Goal: Contribute content

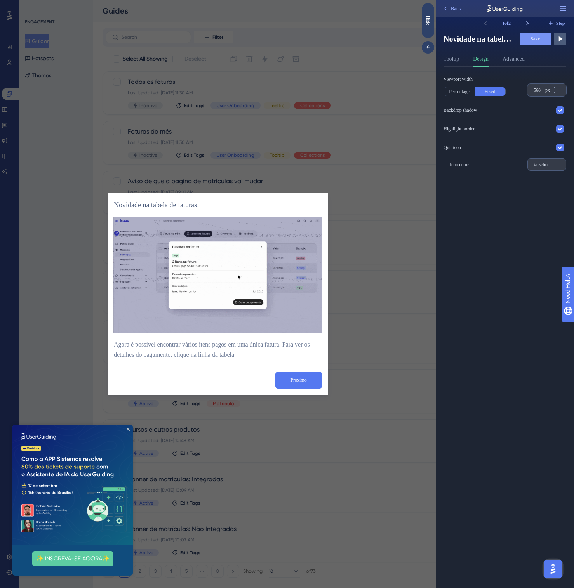
click at [529, 21] on icon at bounding box center [527, 23] width 8 height 8
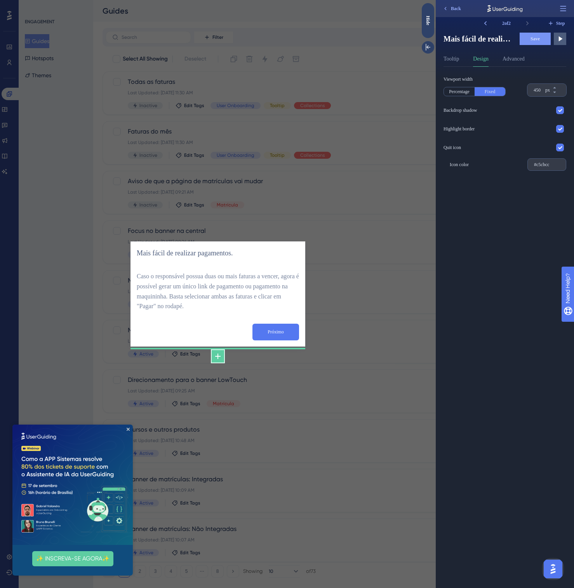
click at [217, 354] on icon at bounding box center [217, 356] width 5 height 5
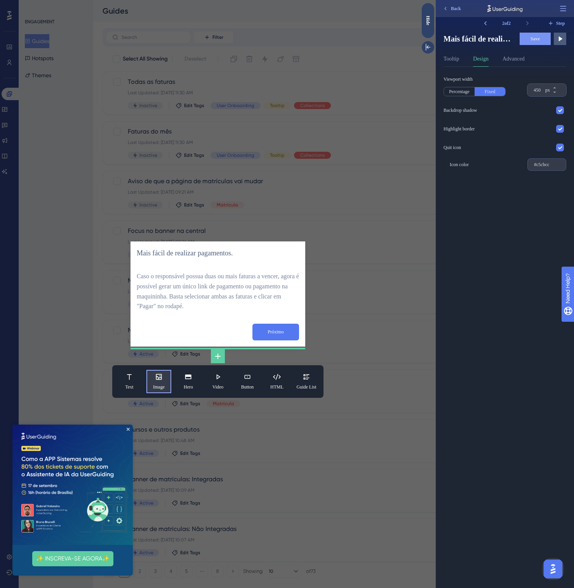
click at [155, 385] on span "Image" at bounding box center [159, 387] width 12 height 6
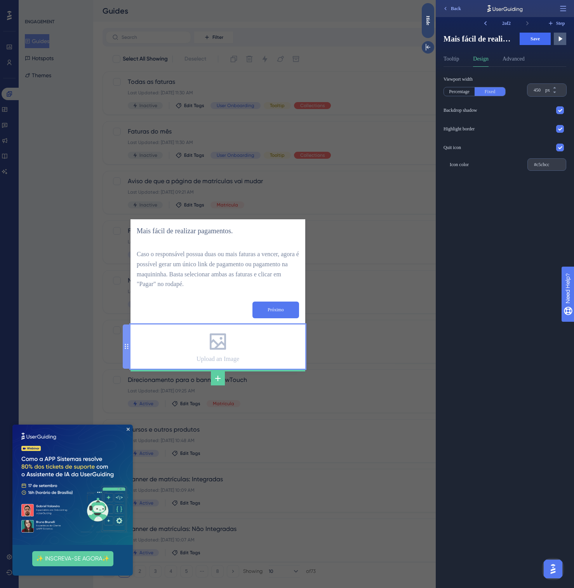
click at [201, 343] on div "Upload an Image" at bounding box center [217, 347] width 43 height 32
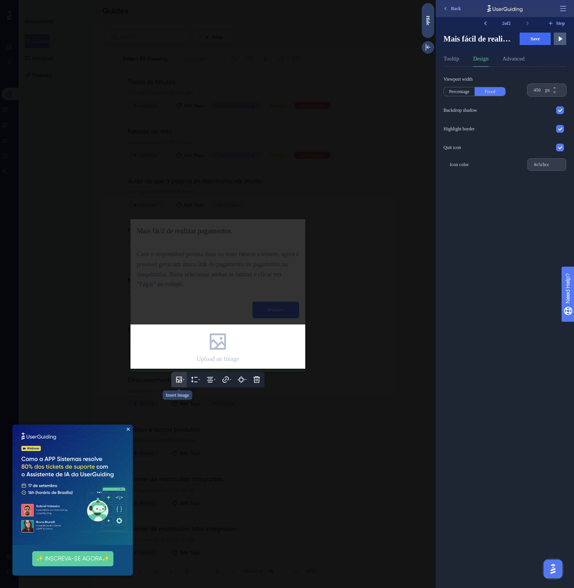
click at [179, 384] on button at bounding box center [179, 380] width 16 height 16
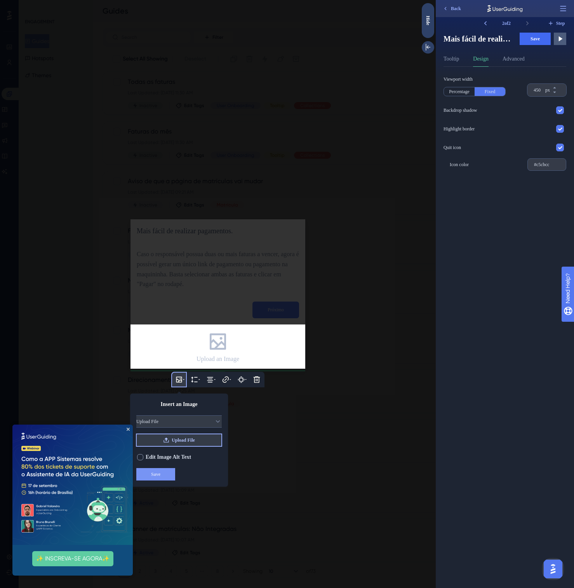
click at [175, 437] on span "Upload File" at bounding box center [183, 440] width 23 height 6
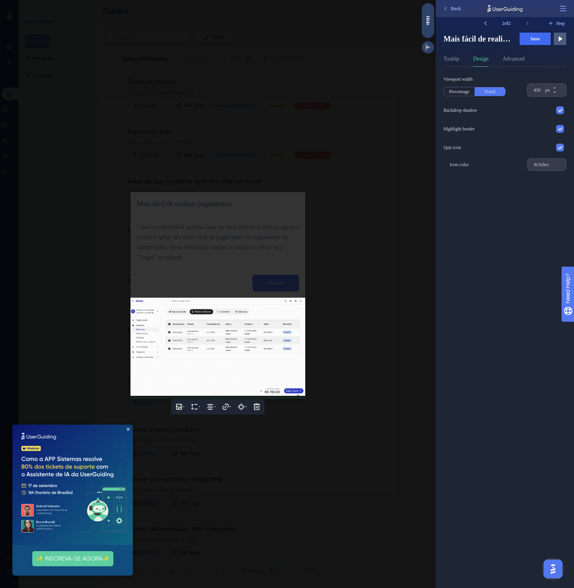
drag, startPoint x: 126, startPoint y: 343, endPoint x: 128, endPoint y: 307, distance: 36.1
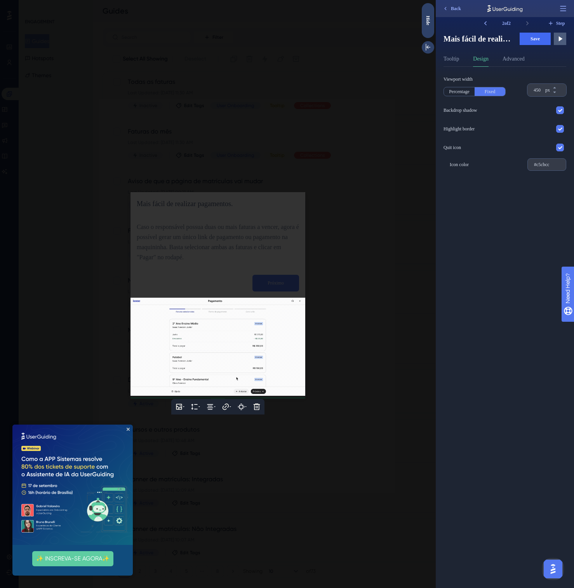
click at [127, 309] on div at bounding box center [127, 347] width 8 height 98
click at [160, 265] on div at bounding box center [217, 294] width 435 height 588
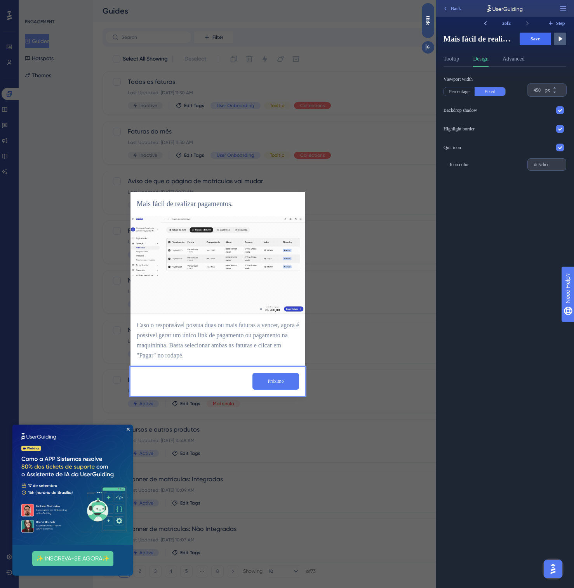
click at [487, 25] on icon at bounding box center [485, 23] width 8 height 8
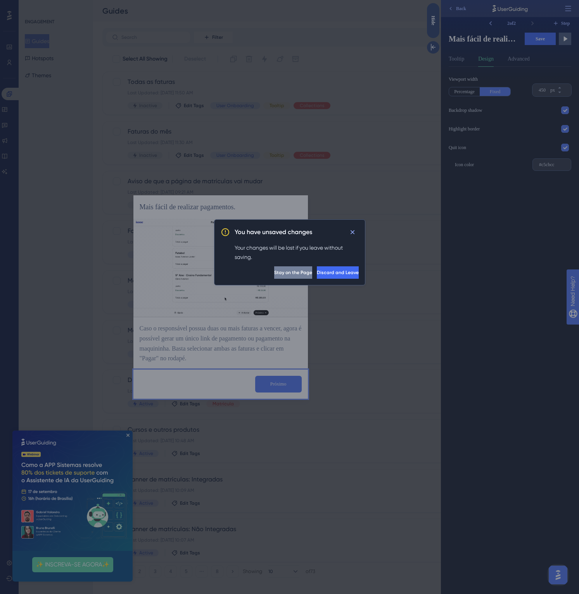
click at [274, 275] on span "Stay on the Page" at bounding box center [293, 272] width 38 height 6
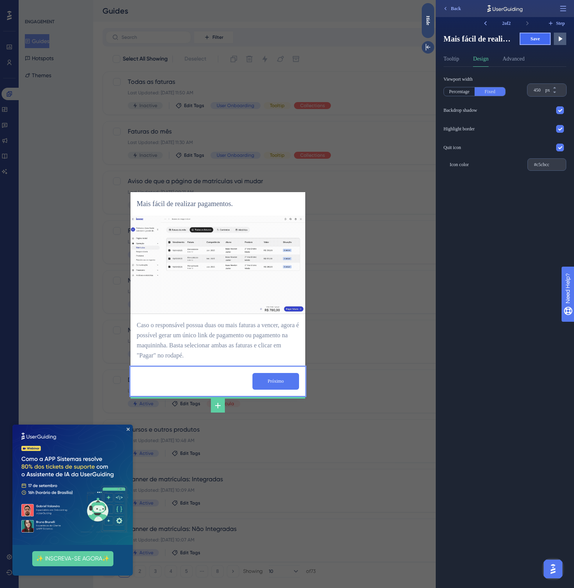
click at [536, 37] on span "Save" at bounding box center [534, 39] width 9 height 6
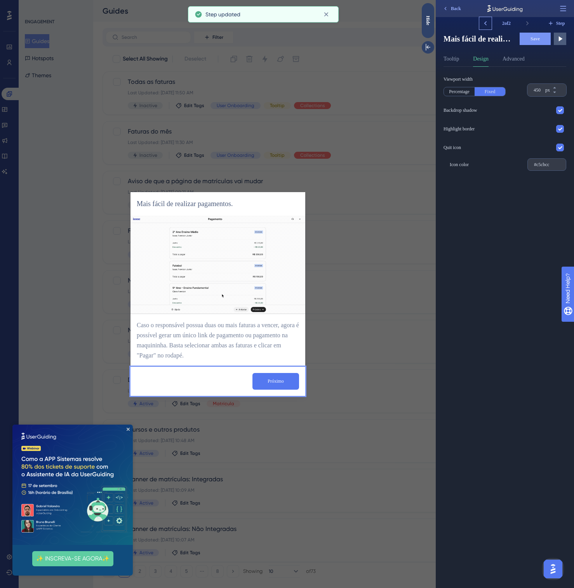
click at [484, 25] on icon at bounding box center [485, 23] width 8 height 8
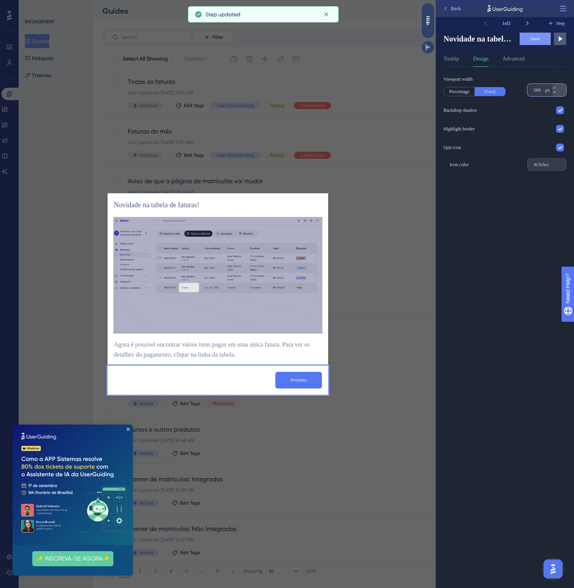
click at [537, 96] on div "568 px" at bounding box center [539, 90] width 25 height 12
click at [537, 93] on input "568" at bounding box center [538, 90] width 10 height 6
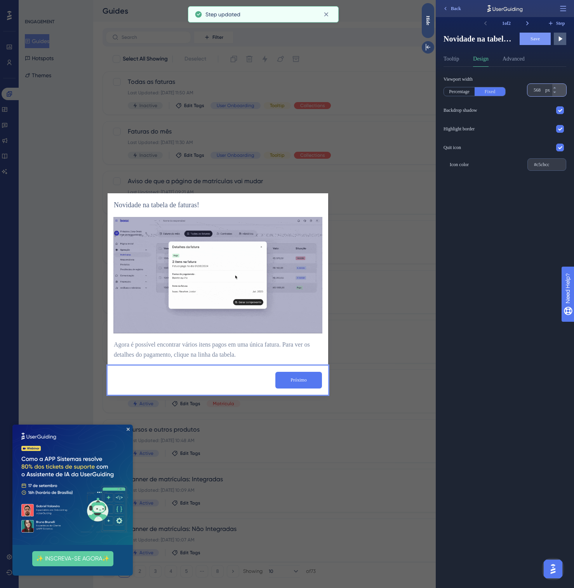
click at [537, 92] on input "568" at bounding box center [538, 90] width 10 height 6
click at [526, 20] on icon at bounding box center [527, 23] width 8 height 8
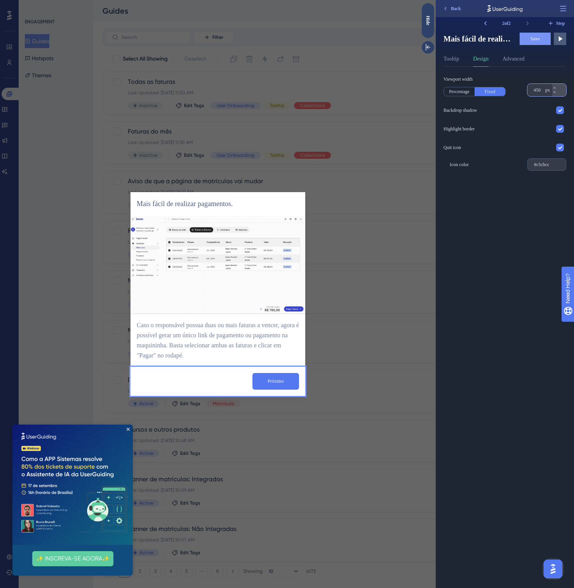
click at [536, 90] on input "568" at bounding box center [538, 90] width 10 height 6
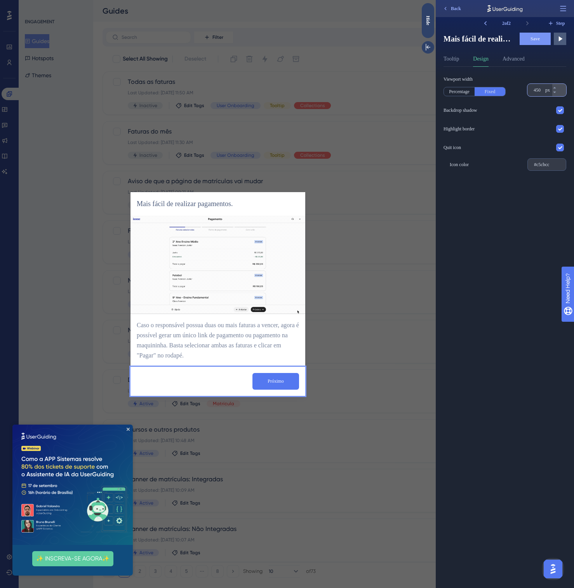
paste input "568"
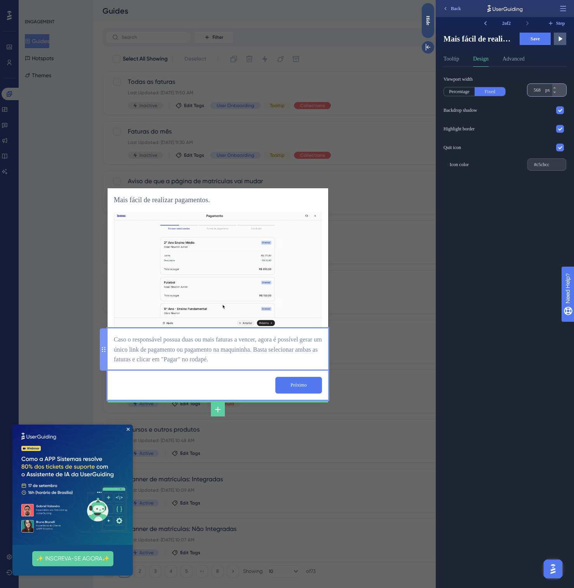
type input "568"
click at [130, 342] on div "Caso o responsável possua duas ou mais faturas a vencer, agora é possível gerar…" at bounding box center [218, 350] width 208 height 30
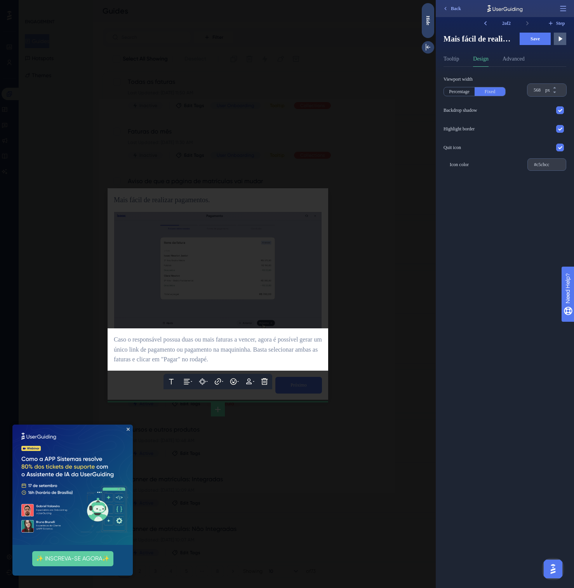
click at [160, 340] on span "Caso o responsável possua duas ou mais faturas a vencer, agora é possível gerar…" at bounding box center [219, 349] width 210 height 27
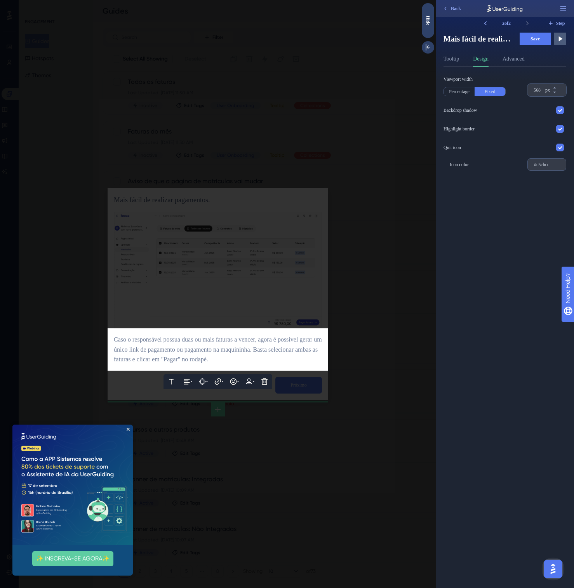
click at [120, 342] on span "Caso o responsável possua duas ou mais faturas a vencer, agora é possível gerar…" at bounding box center [219, 349] width 210 height 27
click at [222, 336] on span "Agora você pode o responsável possua duas ou mais faturas a vencer, agora é pos…" at bounding box center [214, 349] width 200 height 27
click at [186, 347] on span "Agora você pode selecionare duas ou mais faturas a vencer, agora é possível ger…" at bounding box center [218, 349] width 208 height 27
click at [160, 350] on span "Agora você pode selecionare duas ou mais faturas a vencer, agora é possível ger…" at bounding box center [218, 349] width 208 height 27
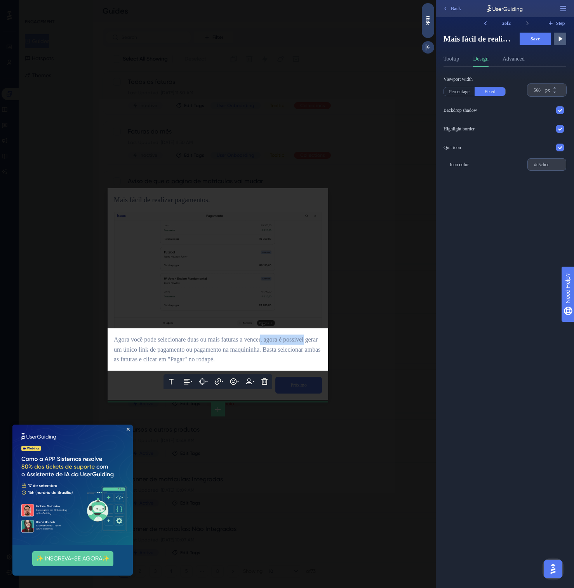
click at [136, 349] on span "Agora você pode selecionare duas ou mais faturas a vencer, agora é possível ger…" at bounding box center [218, 349] width 208 height 27
click at [131, 359] on span "Agora você pode selecionare duas ou mais faturas a vencer e gerar um único link…" at bounding box center [215, 349] width 203 height 27
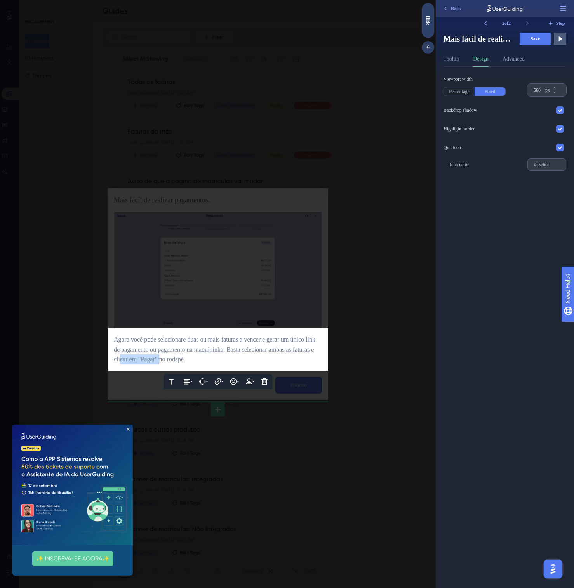
drag, startPoint x: 195, startPoint y: 358, endPoint x: 219, endPoint y: 359, distance: 24.5
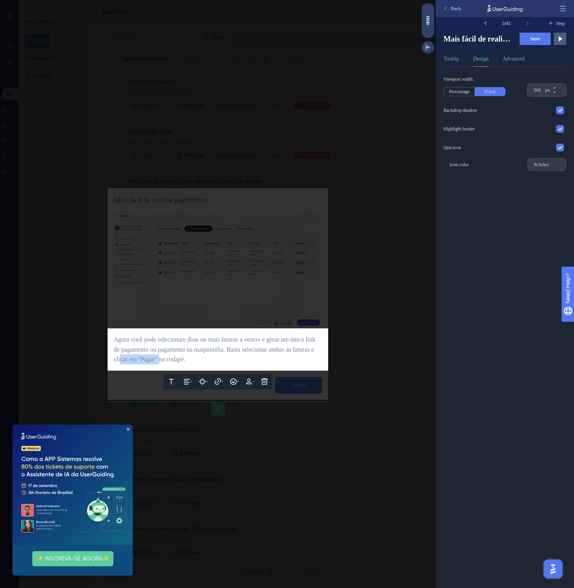
click at [219, 359] on span "Agora você pode selecionare duas ou mais faturas a vencer e gerar um único link…" at bounding box center [215, 349] width 203 height 27
click at [258, 358] on div "Agora você pode selecionare duas ou mais faturas a vencer e gerar um único link…" at bounding box center [218, 350] width 208 height 30
click at [305, 360] on div "Agora você pode selecionare duas ou mais faturas a vencer e gerar um único link…" at bounding box center [218, 350] width 208 height 30
click at [305, 378] on div at bounding box center [217, 294] width 435 height 588
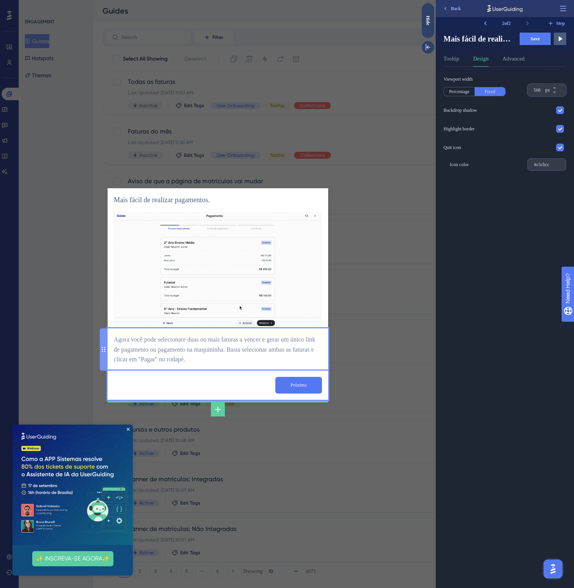
click at [217, 349] on div "Agora você pode selecionare duas ou mais faturas a vencer e gerar um único link…" at bounding box center [218, 350] width 208 height 30
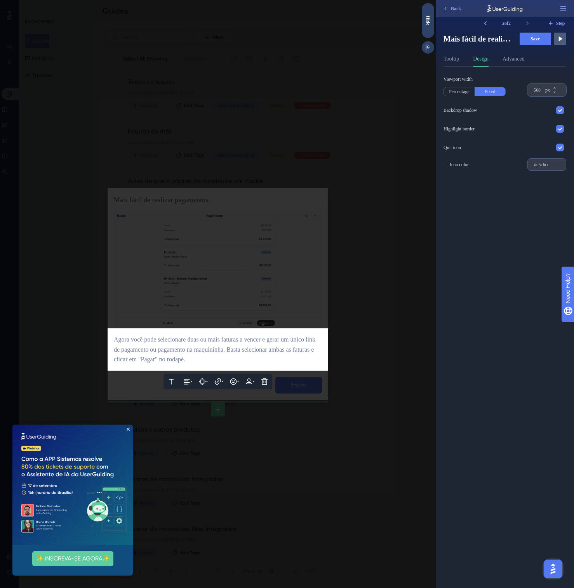
click at [222, 351] on span "Agora você pode selecionare duas ou mais faturas a vencer e gerar um único link…" at bounding box center [215, 349] width 203 height 27
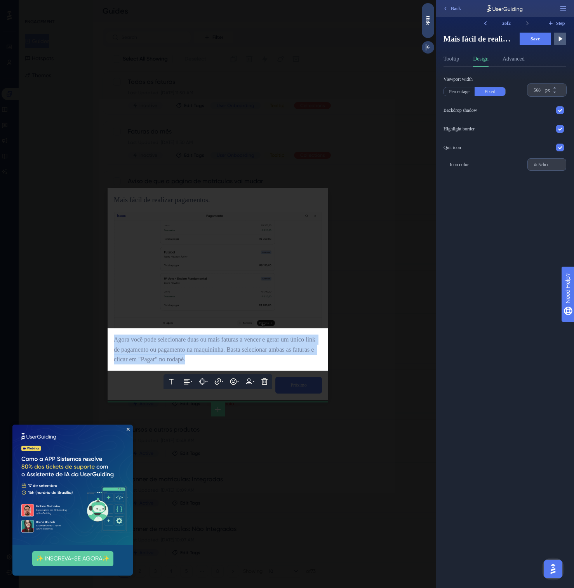
copy span "Agora você pode selecionare duas ou mais faturas a vencer e gerar um único link…"
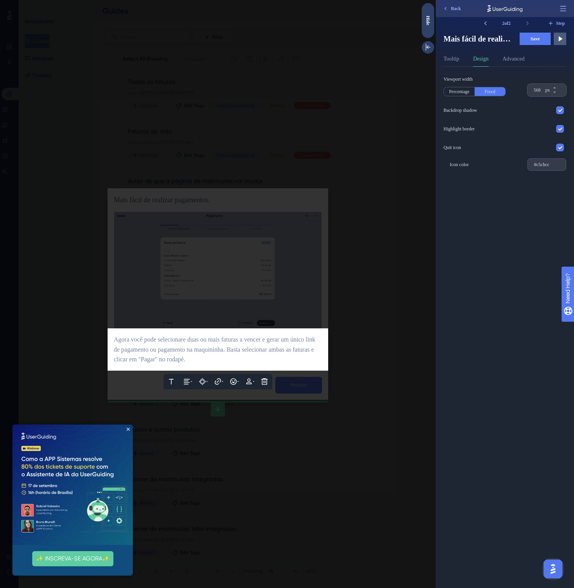
click at [338, 326] on div at bounding box center [217, 294] width 435 height 588
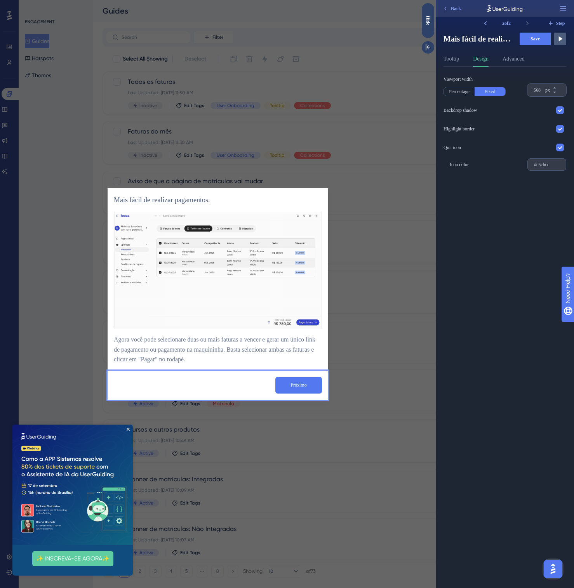
click at [519, 37] on button "Save" at bounding box center [534, 39] width 31 height 12
click at [481, 22] on button at bounding box center [485, 23] width 12 height 12
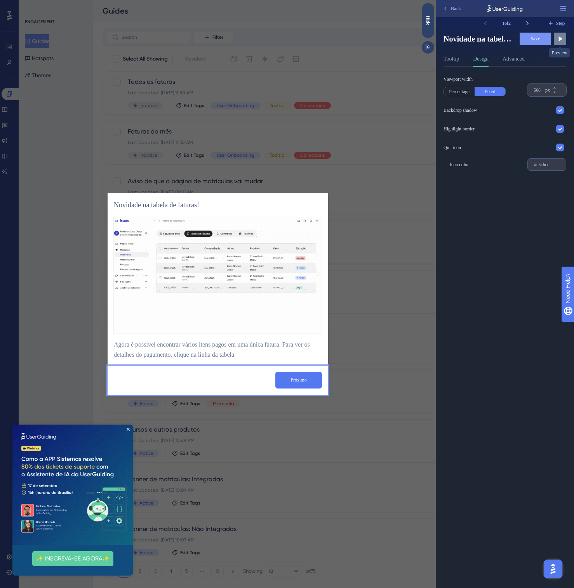
click at [555, 35] on button at bounding box center [559, 39] width 12 height 12
